Goal: Task Accomplishment & Management: Complete application form

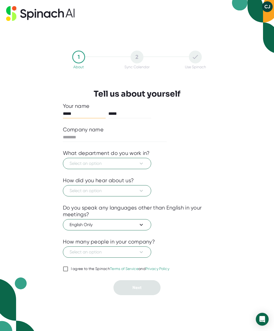
click at [140, 166] on icon at bounding box center [141, 163] width 6 height 6
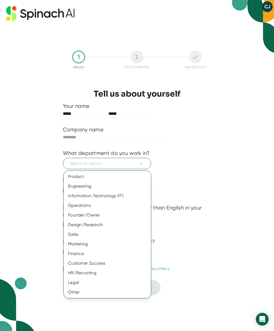
click at [98, 261] on div "Customer Success" at bounding box center [107, 264] width 87 height 10
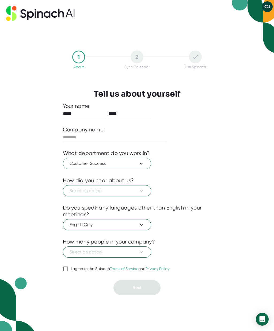
click at [143, 193] on icon at bounding box center [141, 191] width 6 height 6
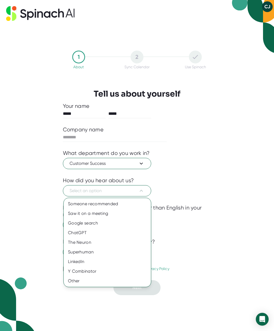
click at [95, 226] on div "Google search" at bounding box center [107, 224] width 87 height 10
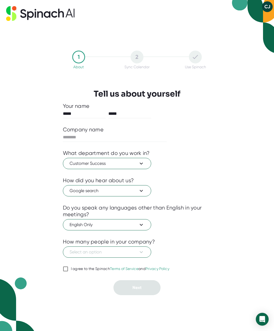
click at [140, 255] on icon at bounding box center [141, 252] width 6 height 6
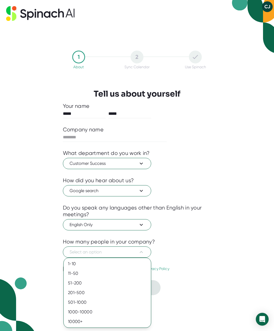
click at [87, 304] on div "501-1000" at bounding box center [107, 303] width 87 height 10
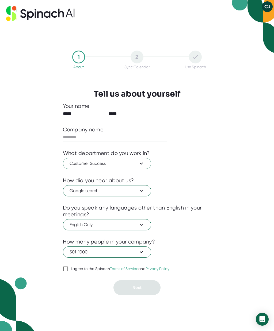
click at [68, 271] on input "I agree to the Spinach Terms of Service and Privacy Policy" at bounding box center [65, 269] width 5 height 6
click at [128, 270] on link "Terms of Service" at bounding box center [124, 269] width 28 height 4
click at [68, 270] on input "I agree to the Spinach Terms of Service and Privacy Policy" at bounding box center [65, 269] width 5 height 6
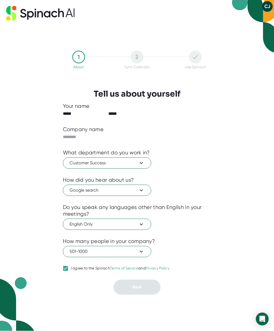
checkbox input "false"
